Goal: Task Accomplishment & Management: Manage account settings

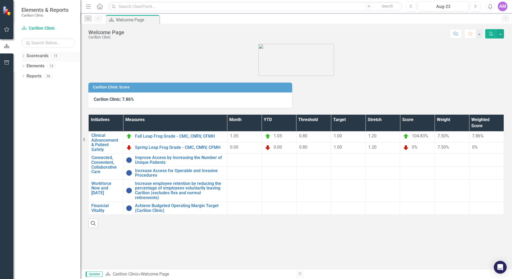
click at [37, 56] on link "Scorecards" at bounding box center [38, 56] width 22 height 6
click at [26, 56] on div "Dropdown Scorecards 15" at bounding box center [50, 57] width 59 height 10
click at [25, 56] on icon "Dropdown" at bounding box center [23, 56] width 4 height 3
click at [24, 56] on icon at bounding box center [23, 55] width 2 height 1
click at [24, 56] on icon "Dropdown" at bounding box center [23, 56] width 4 height 3
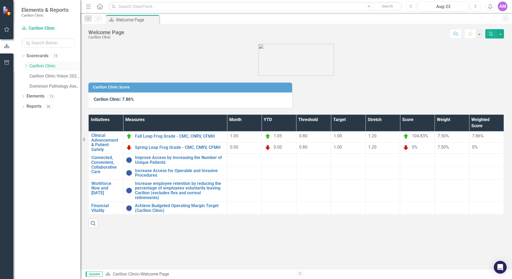
click at [27, 64] on div "Dropdown" at bounding box center [26, 66] width 4 height 5
click at [44, 85] on link "[PERSON_NAME]" at bounding box center [58, 87] width 46 height 6
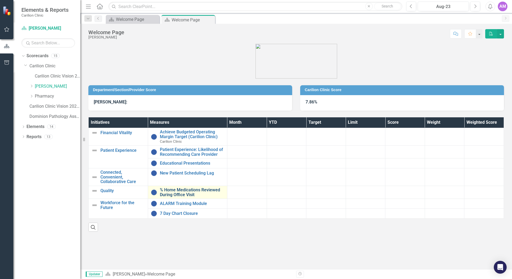
click at [184, 191] on link "% Home Medications Reviewed During Office Visit" at bounding box center [192, 192] width 65 height 9
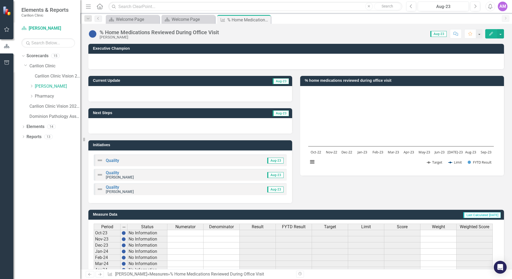
scroll to position [122, 0]
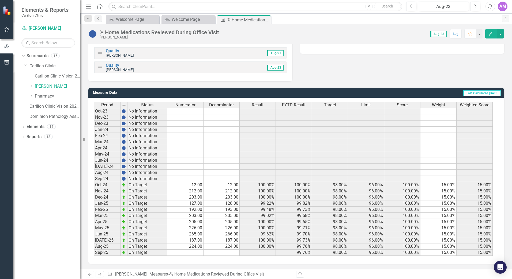
click at [190, 253] on td at bounding box center [185, 253] width 36 height 6
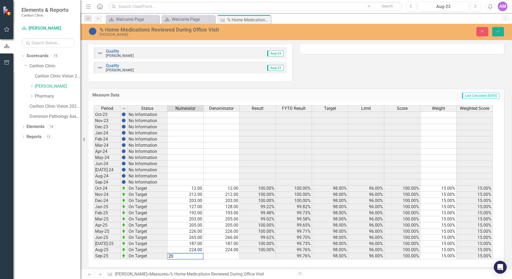
type textarea "203"
click at [197, 258] on td "203.00" at bounding box center [185, 256] width 36 height 6
type textarea "202"
type textarea "203"
click at [494, 32] on button "Save" at bounding box center [498, 31] width 12 height 9
